Goal: Use online tool/utility: Utilize a website feature to perform a specific function

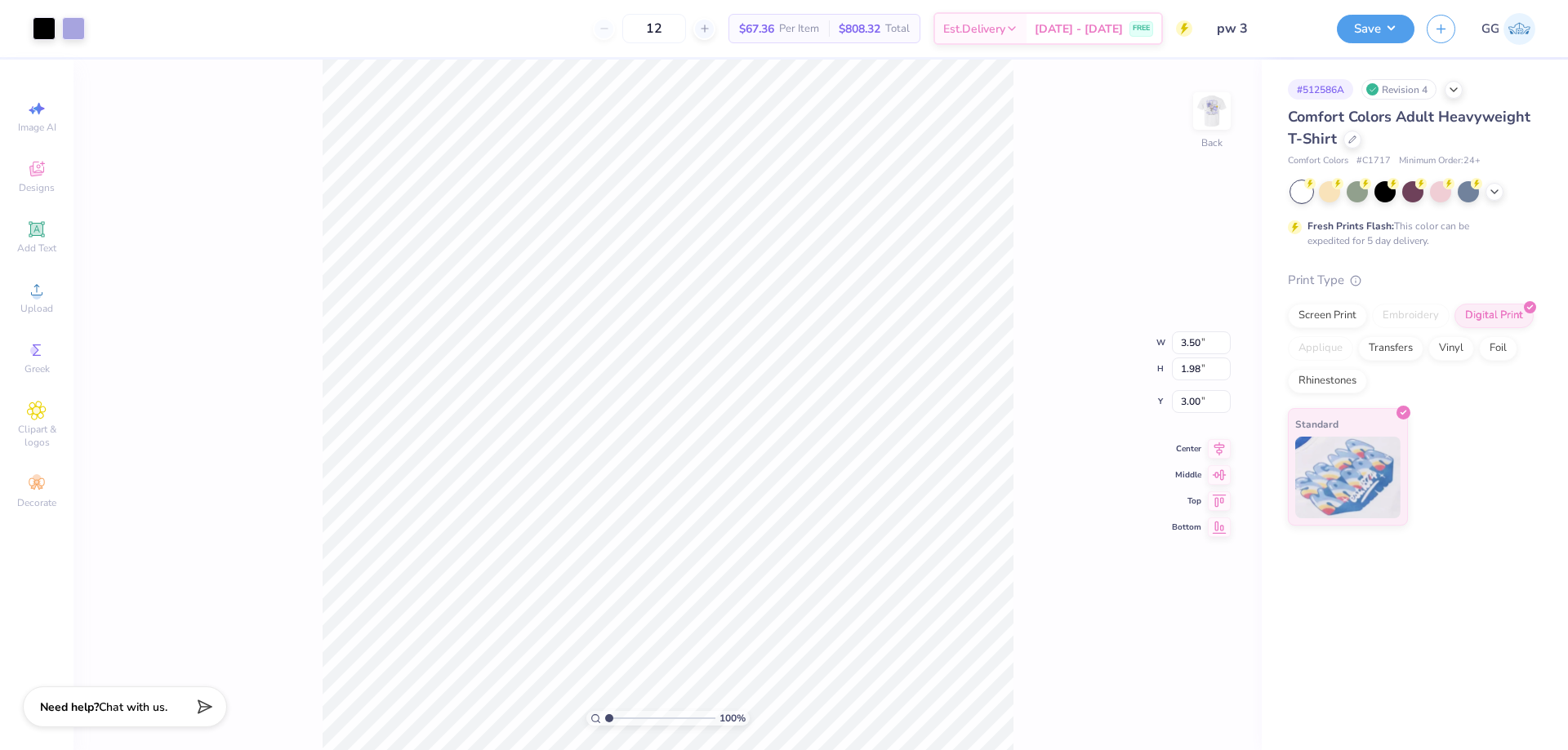
type input "4.37"
drag, startPoint x: 1216, startPoint y: 121, endPoint x: 615, endPoint y: 715, distance: 845.0
click at [1216, 121] on img at bounding box center [1212, 111] width 33 height 33
type input "2.23"
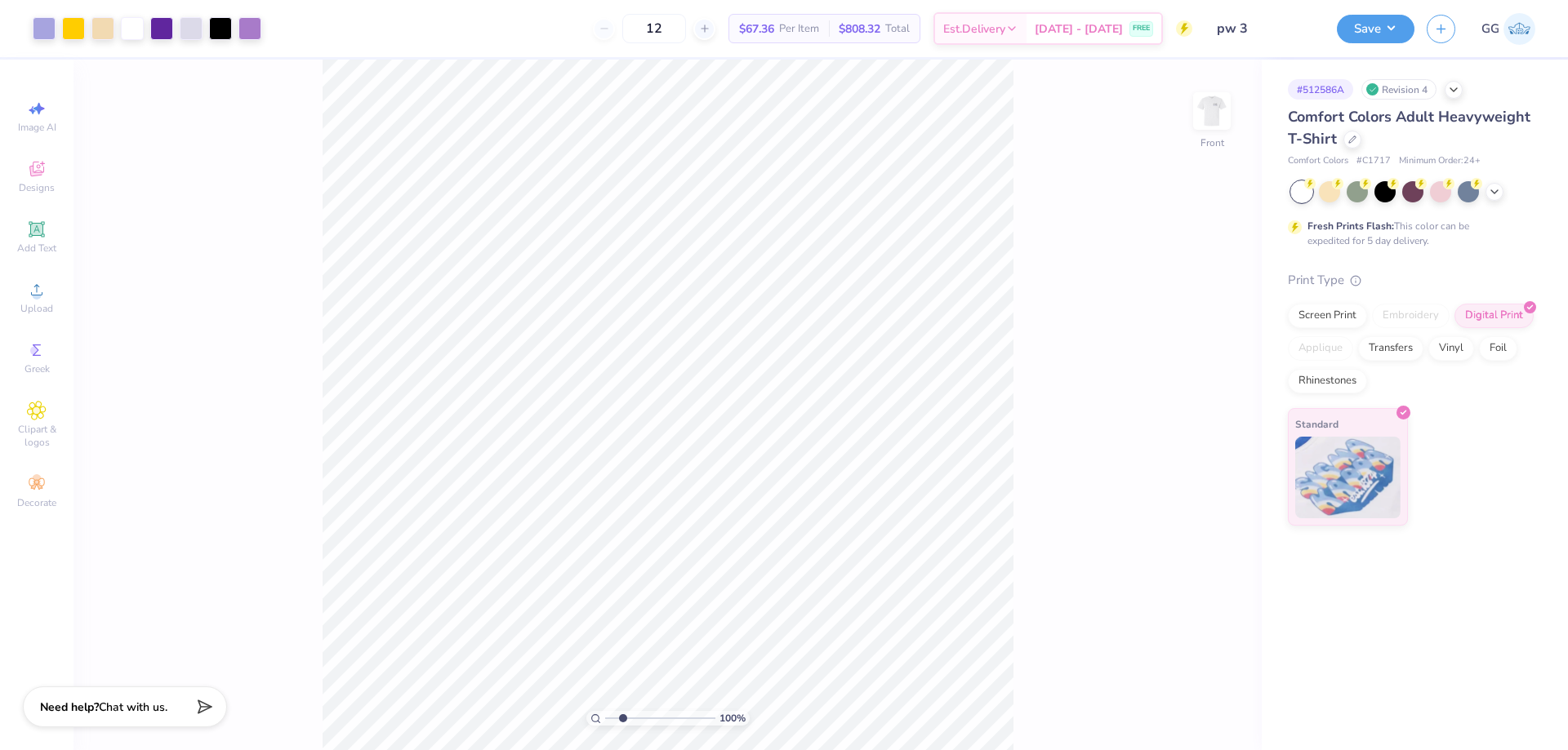
click at [623, 718] on input "range" at bounding box center [660, 718] width 110 height 15
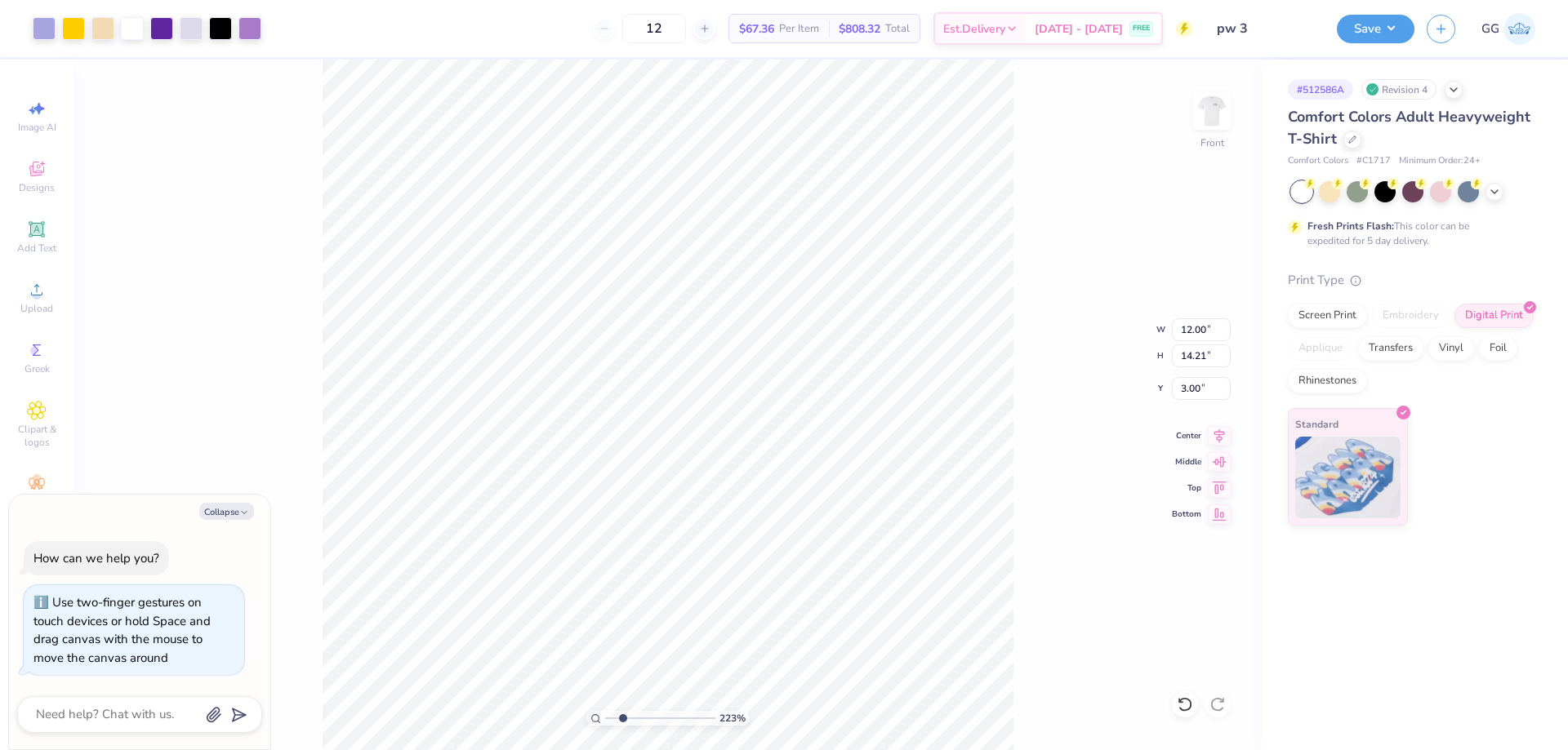
type textarea "x"
type input "3.66"
type input "1"
click at [607, 717] on input "range" at bounding box center [660, 718] width 110 height 15
click at [611, 719] on input "range" at bounding box center [660, 718] width 110 height 15
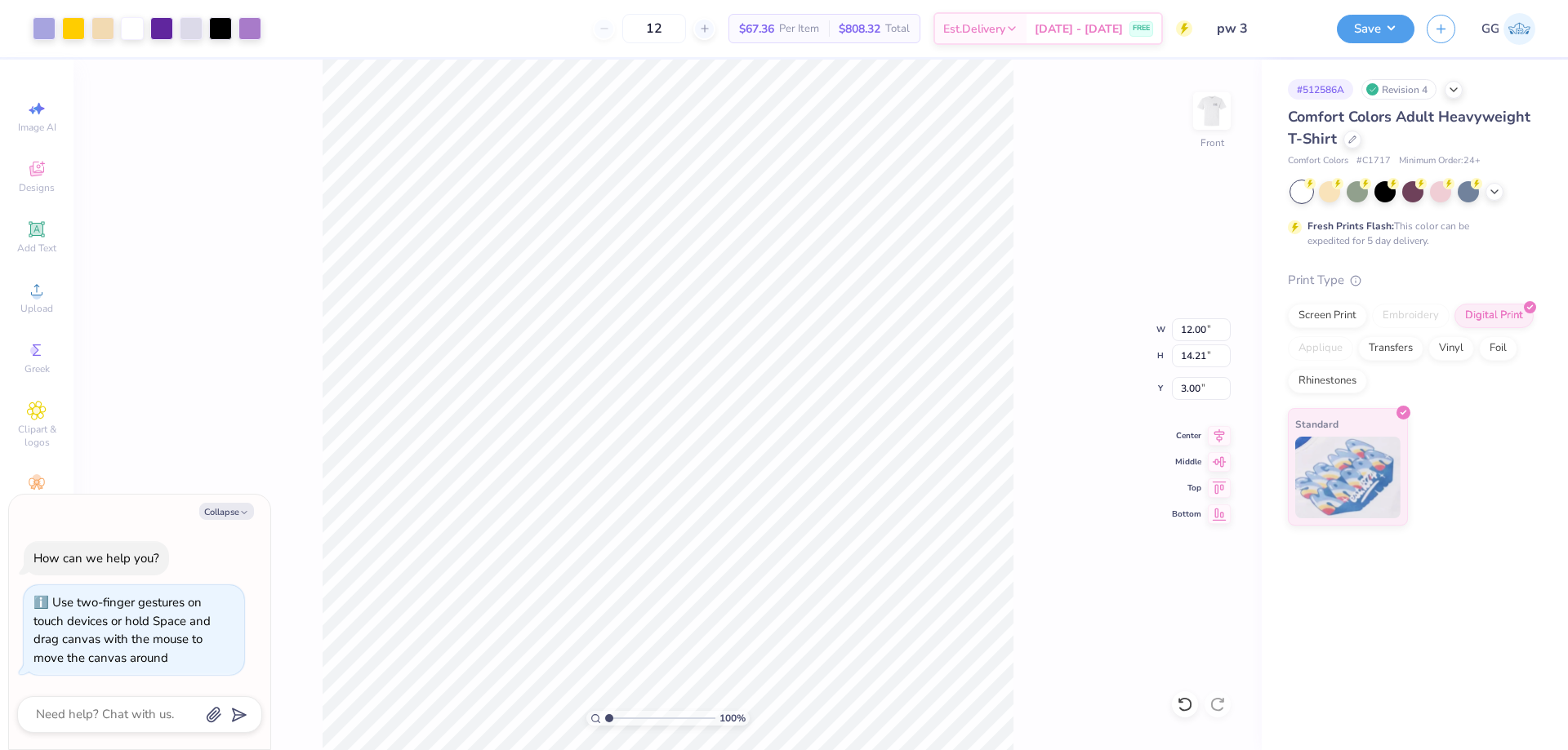
type textarea "x"
type input "3.00"
type textarea "x"
type input "2.01"
click at [620, 719] on input "range" at bounding box center [660, 718] width 110 height 15
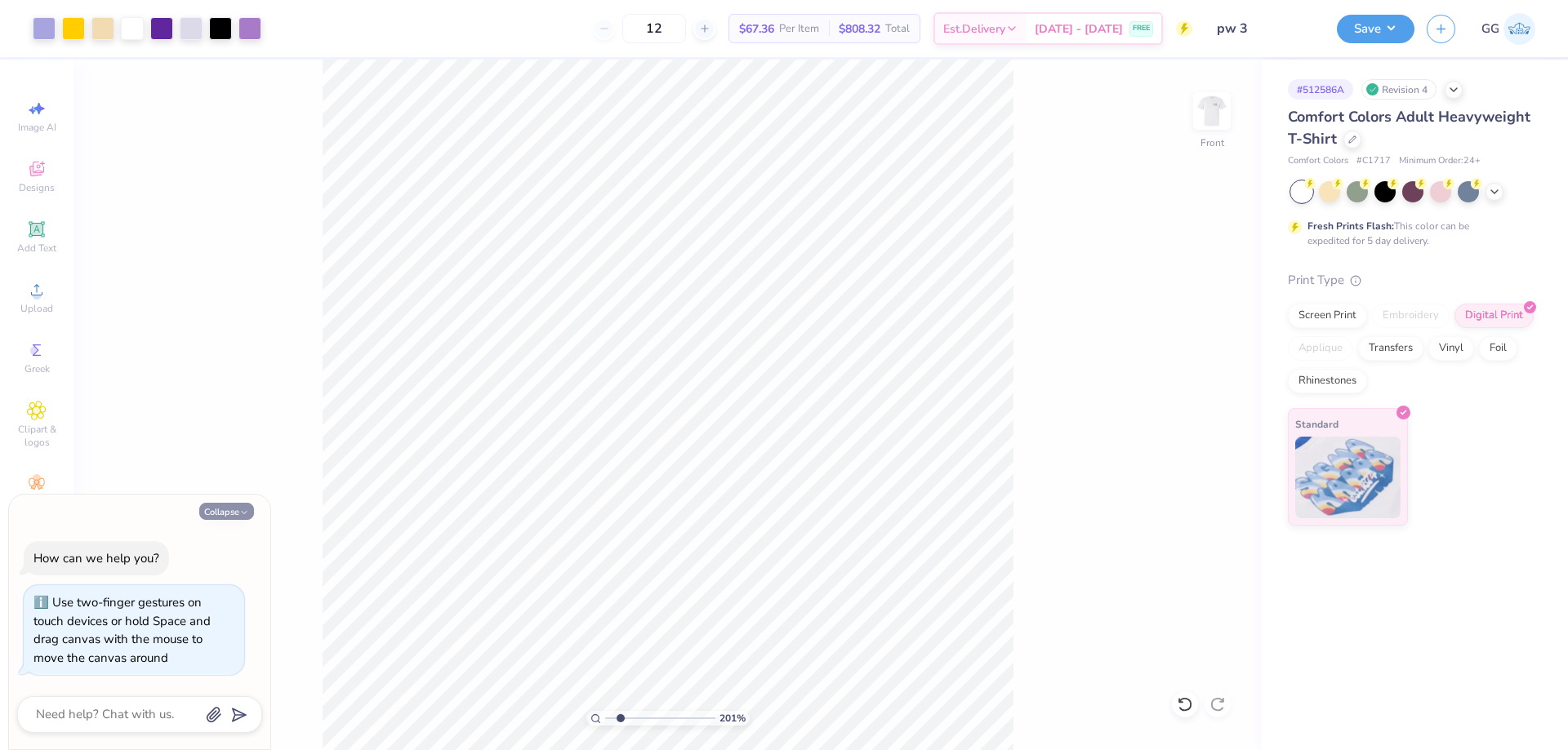
click at [234, 512] on button "Collapse" at bounding box center [227, 511] width 55 height 17
type textarea "x"
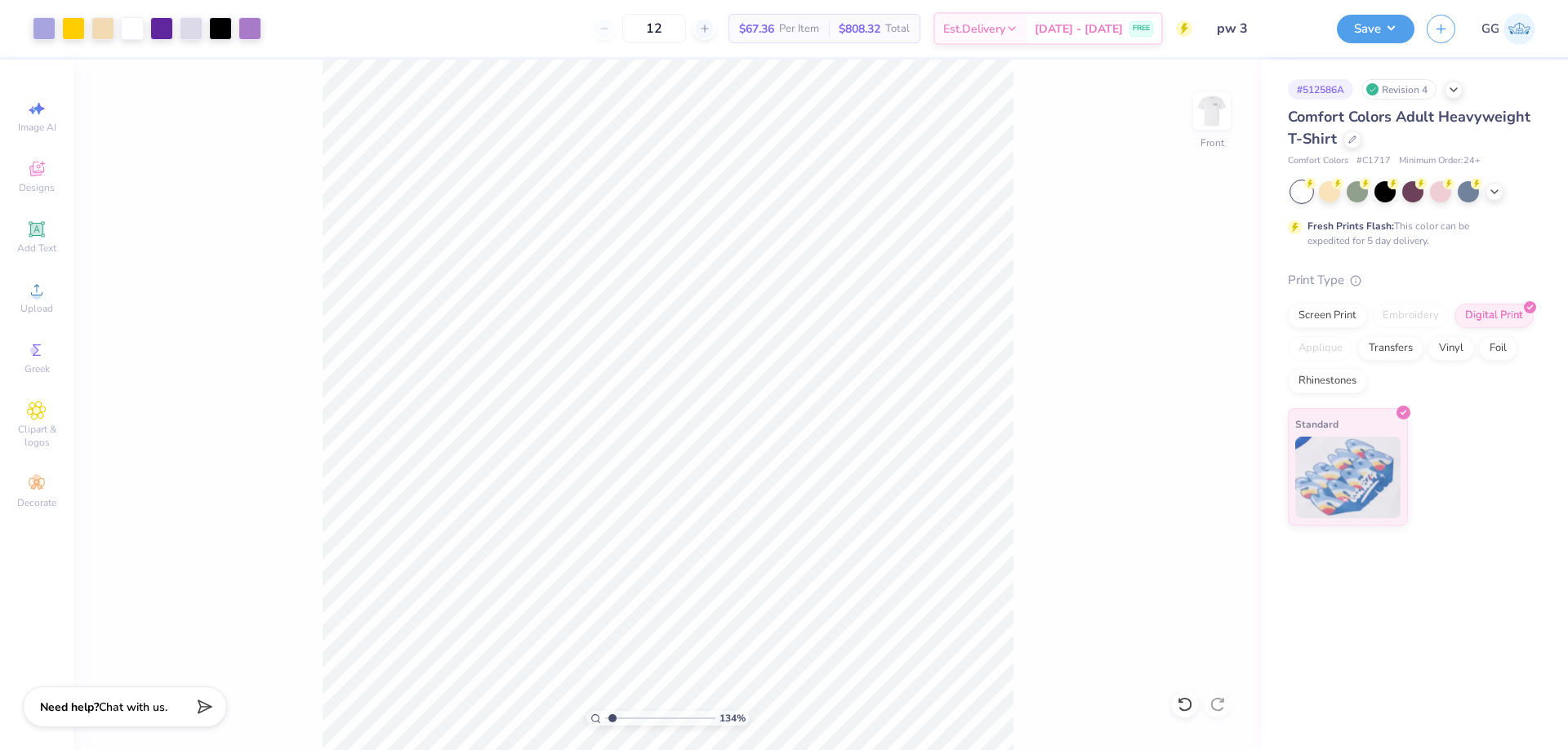
click at [613, 718] on input "range" at bounding box center [660, 718] width 110 height 15
click at [632, 718] on input "range" at bounding box center [660, 718] width 110 height 15
click at [617, 716] on input "range" at bounding box center [660, 718] width 110 height 15
click at [1185, 705] on icon at bounding box center [1185, 704] width 16 height 16
click at [1209, 98] on img at bounding box center [1212, 111] width 66 height 66
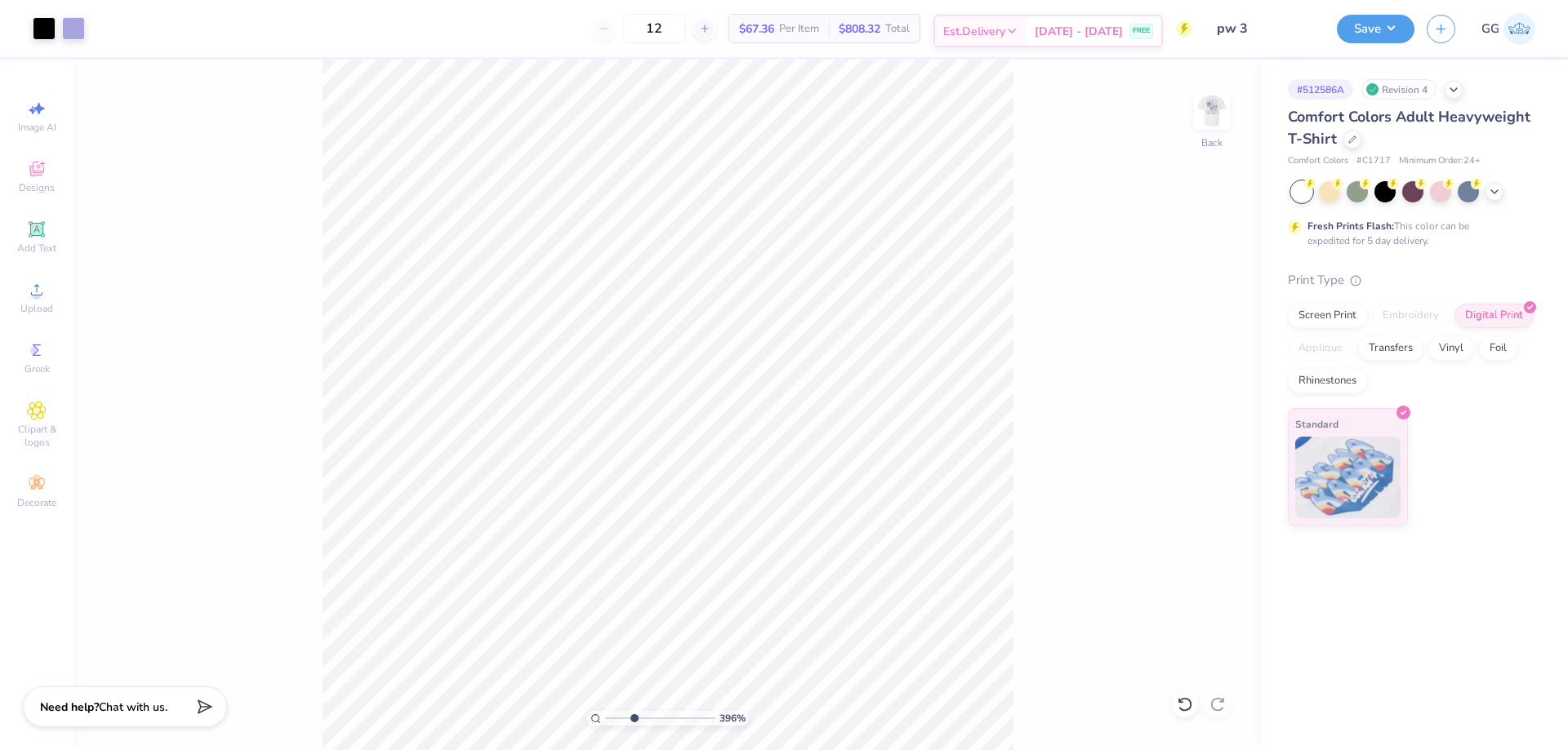
type input "2.93545812413966"
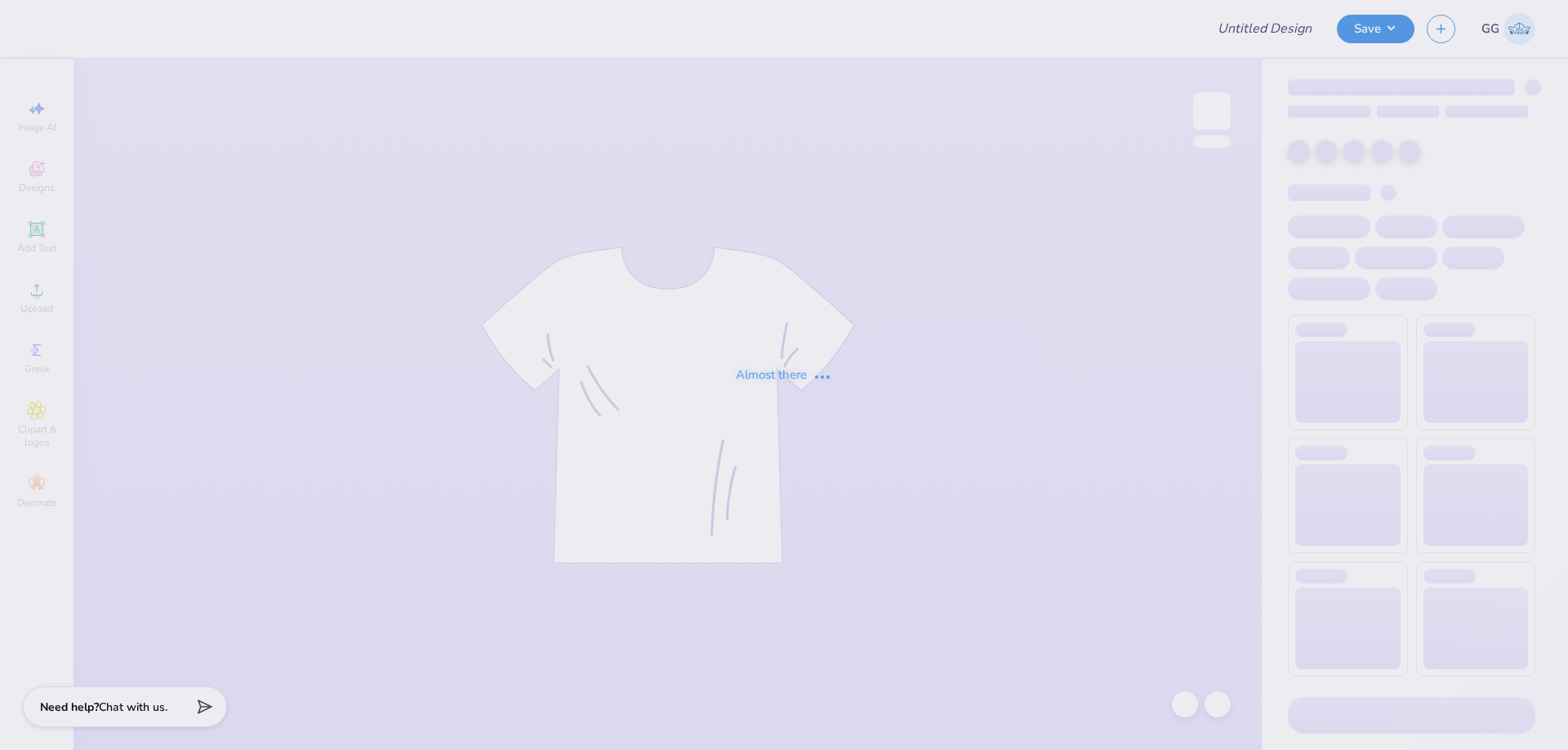
type input "pw 3"
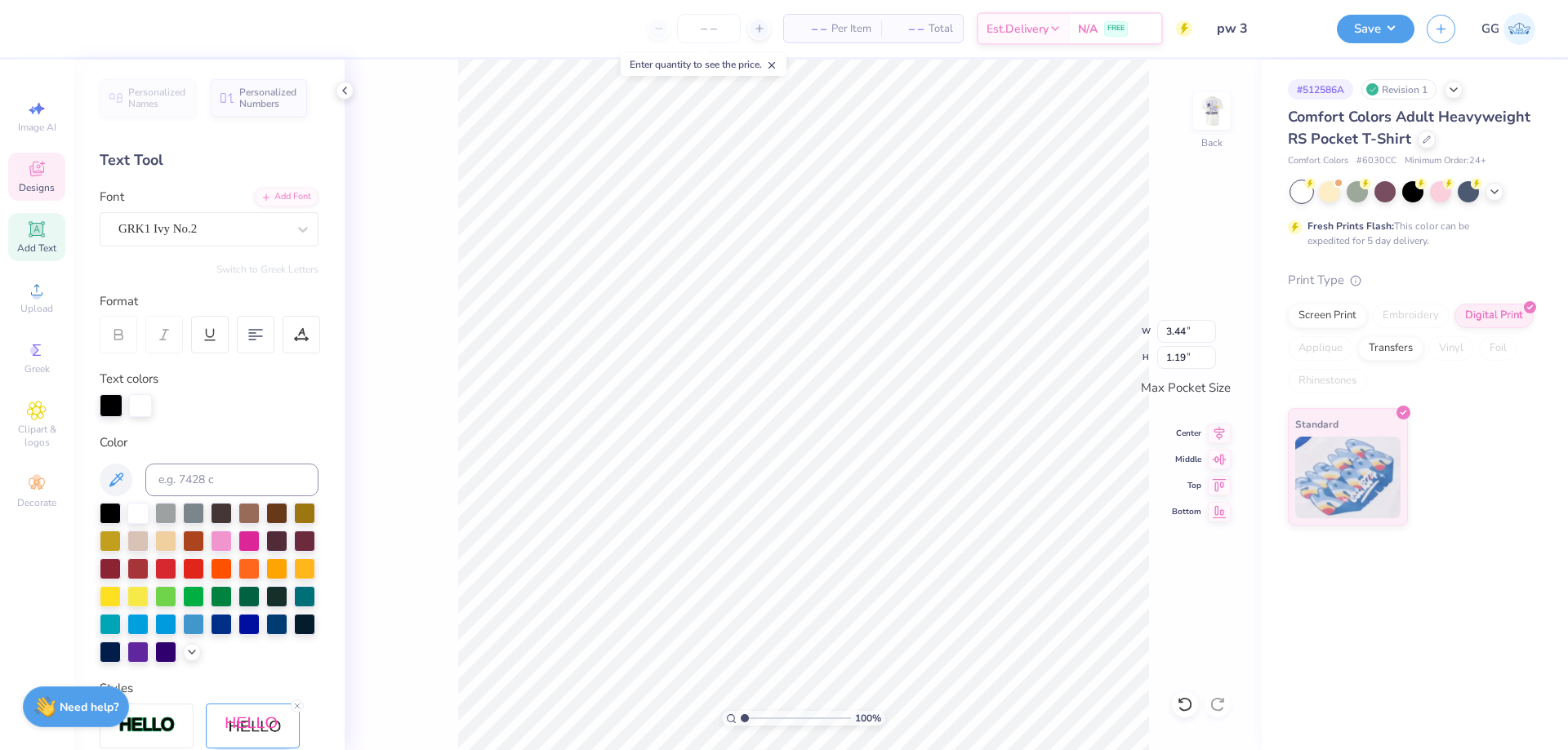
type input "3.42"
type input "0.60"
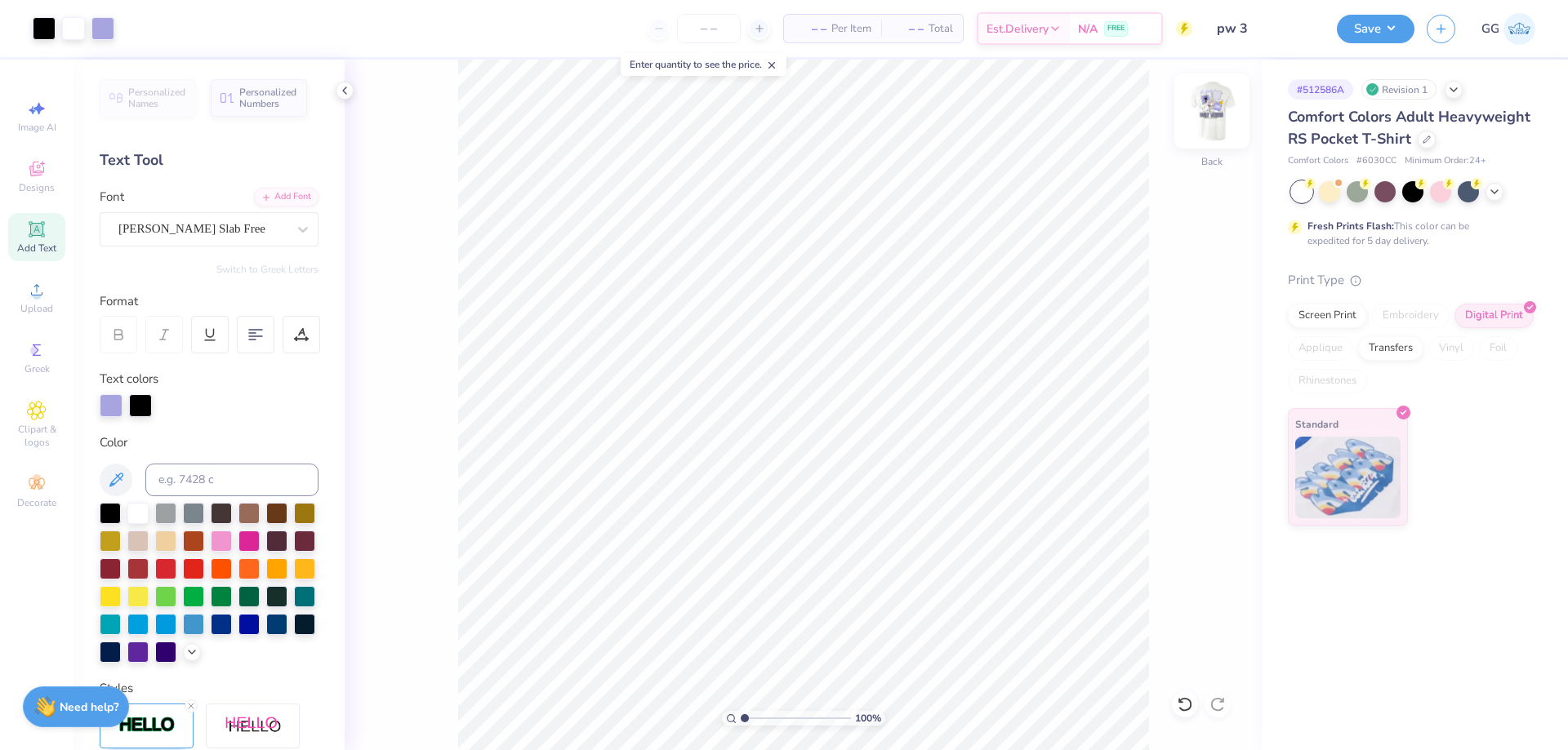
click at [1198, 125] on img at bounding box center [1212, 111] width 66 height 66
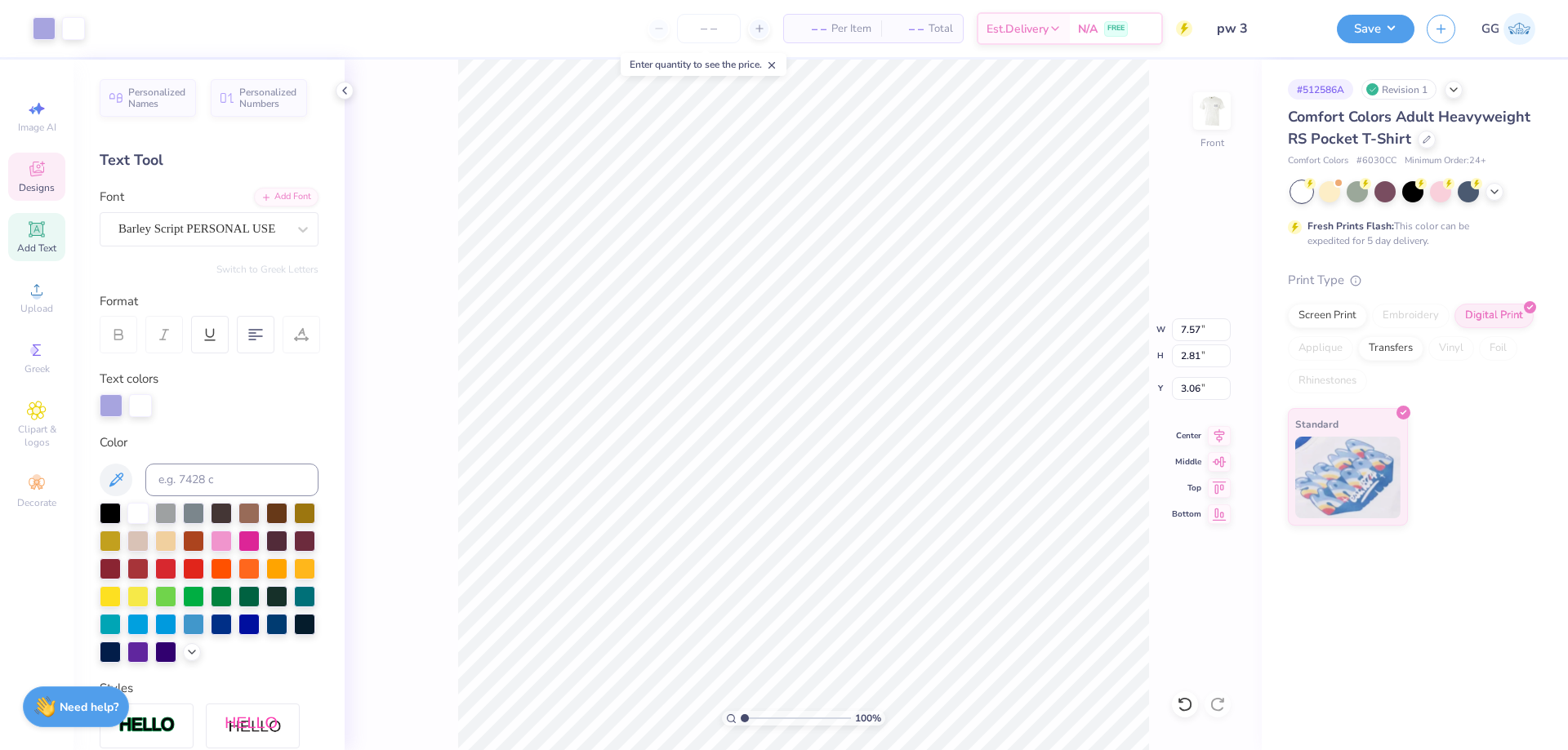
type input "7.57"
type input "2.81"
